Goal: Check status: Check status

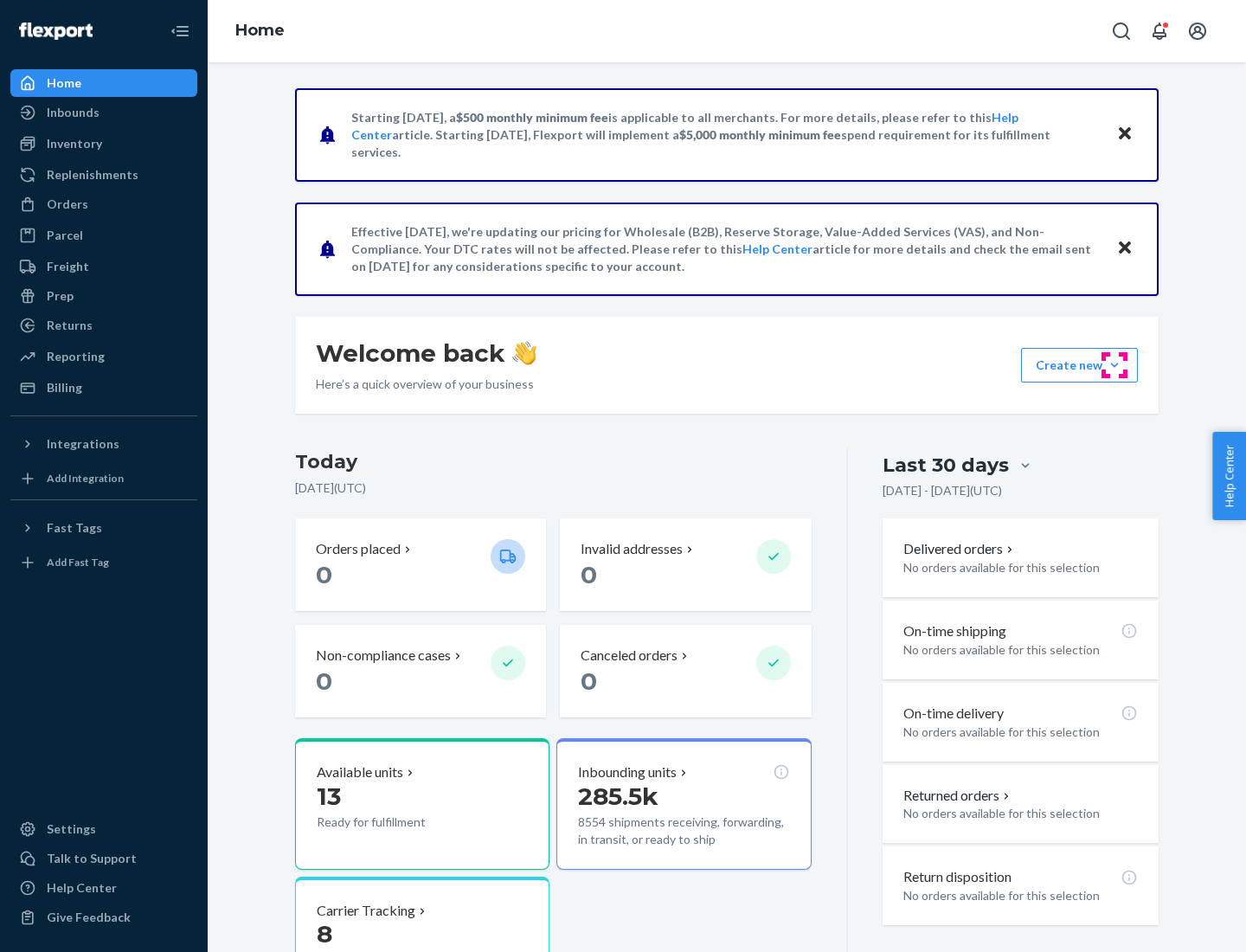
click at [1115, 365] on button "Create new Create new inbound Create new order Create new product" at bounding box center [1079, 365] width 117 height 34
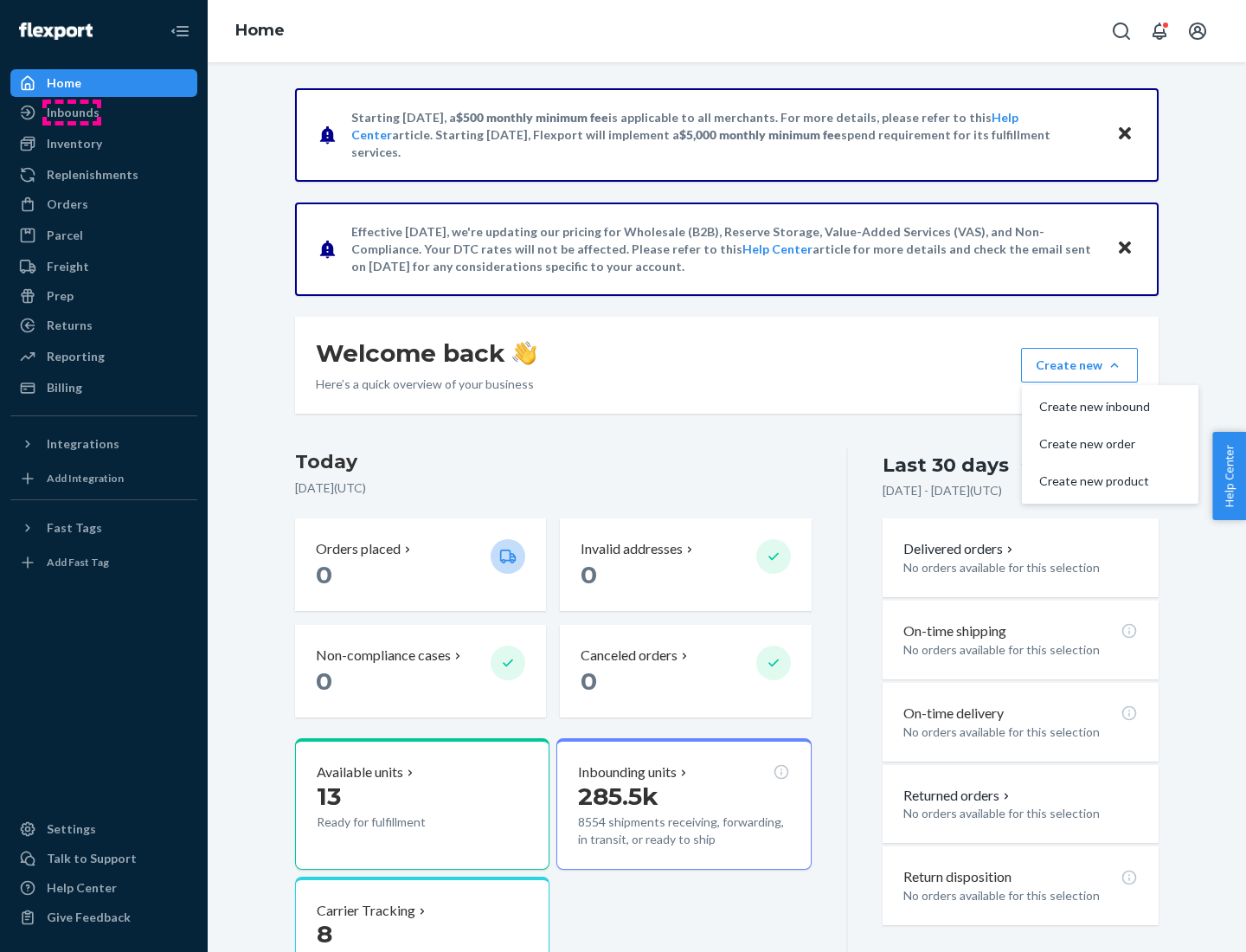
click at [72, 112] on div "Inbounds" at bounding box center [73, 112] width 53 height 17
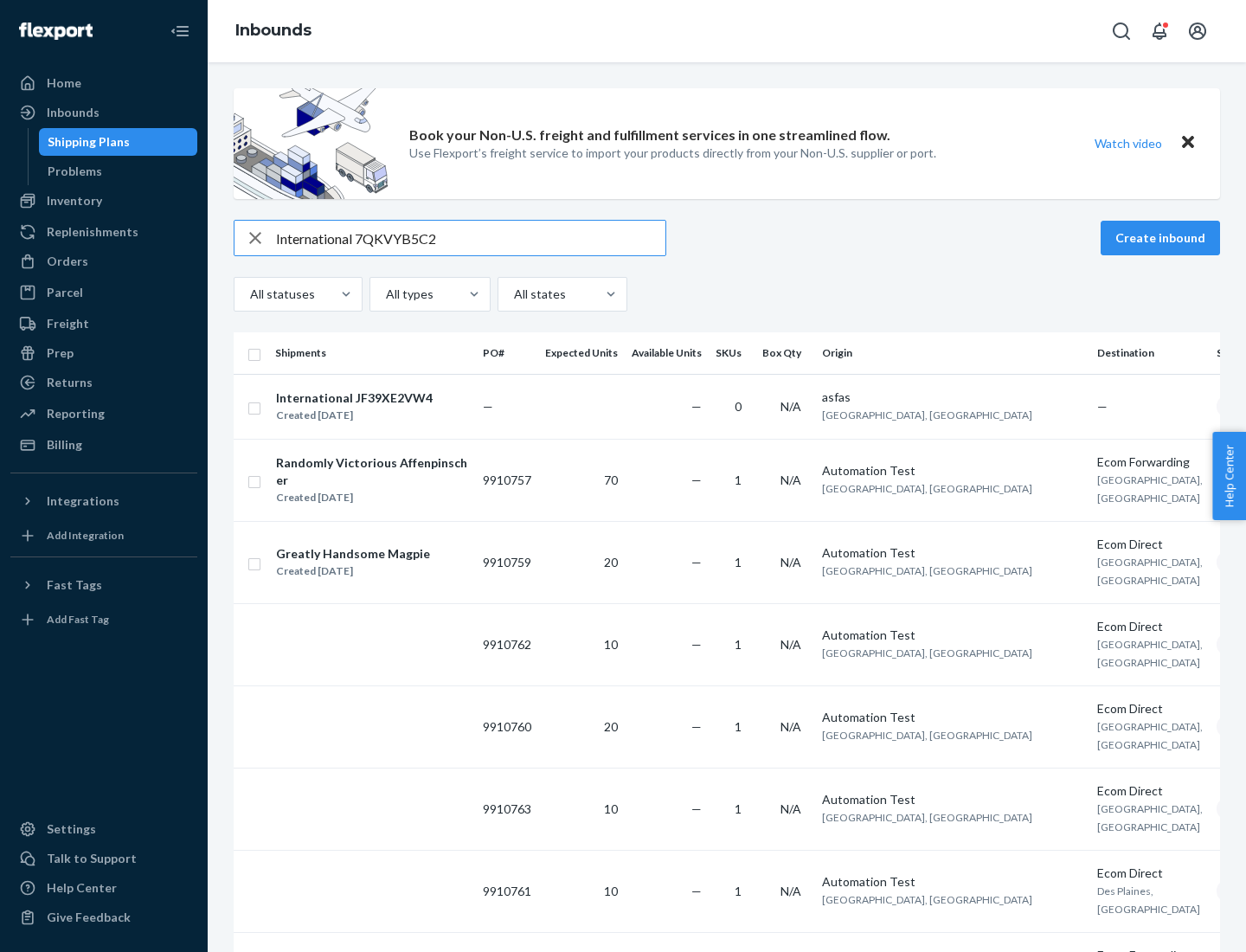
type input "International 7QKVYB5C29"
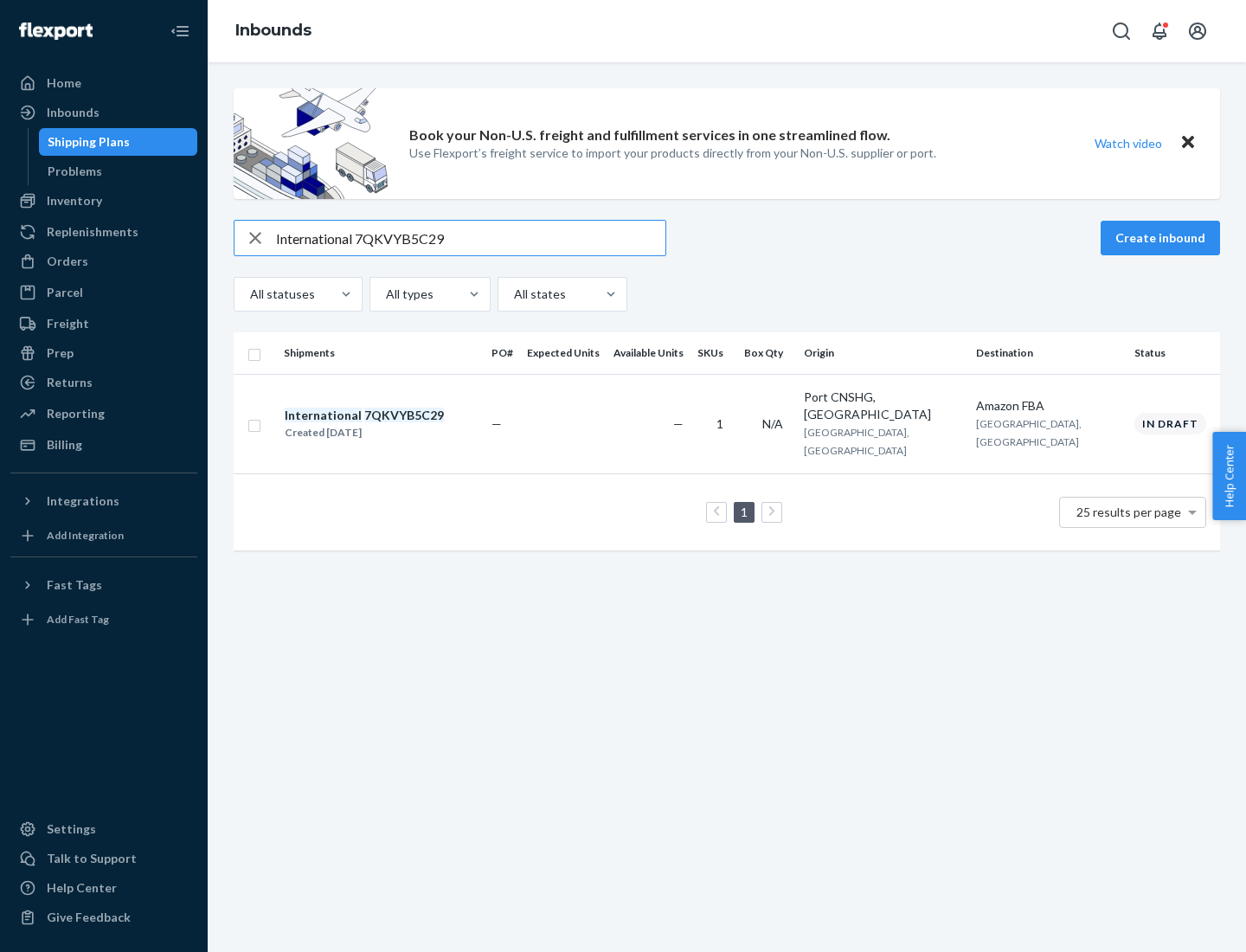
click at [393, 424] on div "Created [DATE]" at bounding box center [365, 432] width 160 height 17
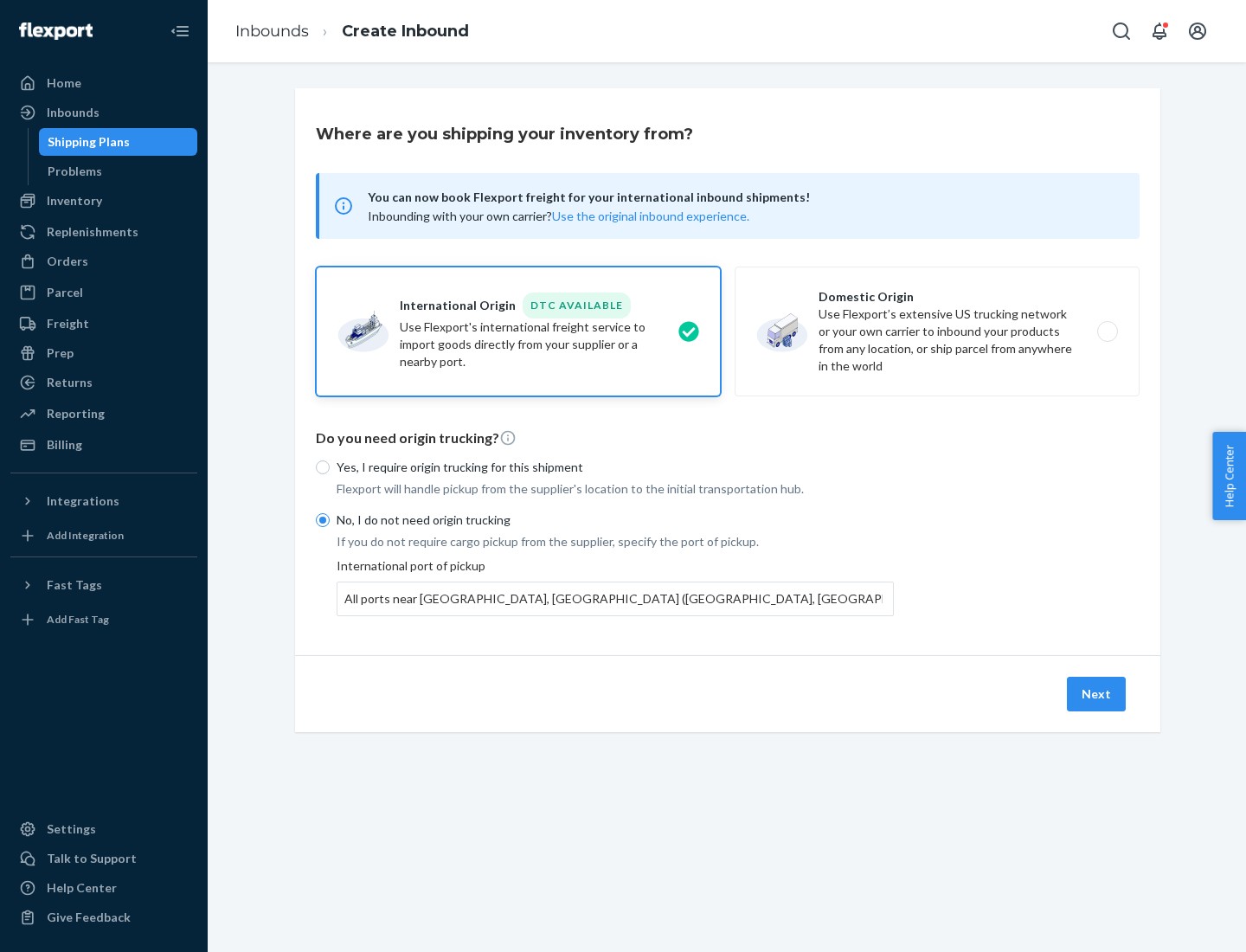
click at [1098, 693] on button "Next" at bounding box center [1097, 694] width 59 height 34
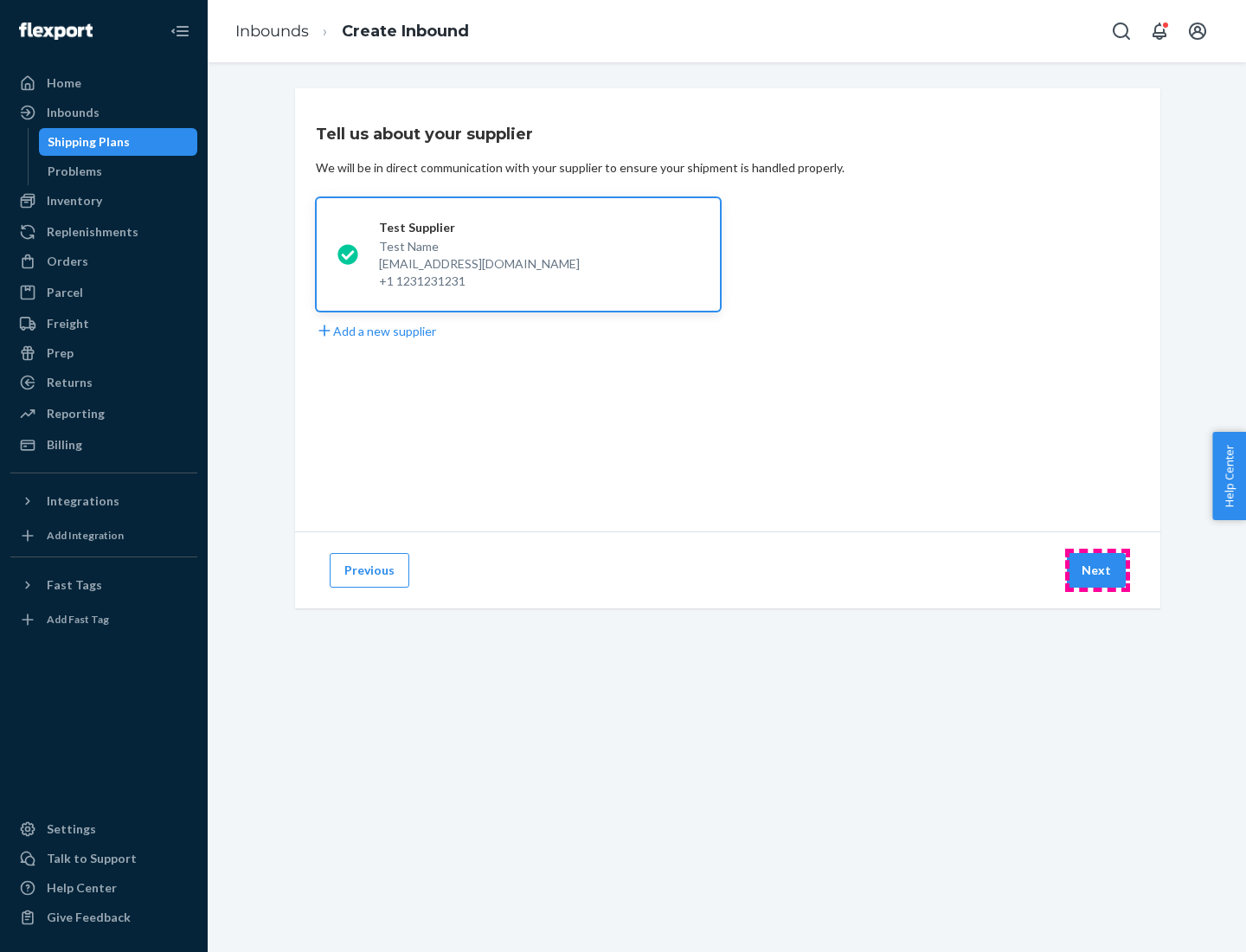
click at [1098, 570] on button "Next" at bounding box center [1097, 570] width 59 height 34
